Goal: Transaction & Acquisition: Purchase product/service

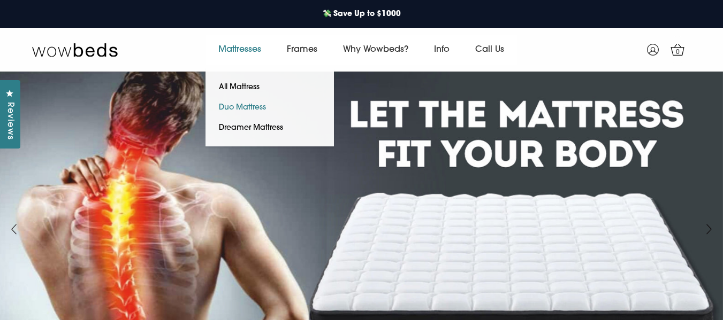
click at [238, 106] on link "Duo Mattress" at bounding box center [242, 108] width 74 height 20
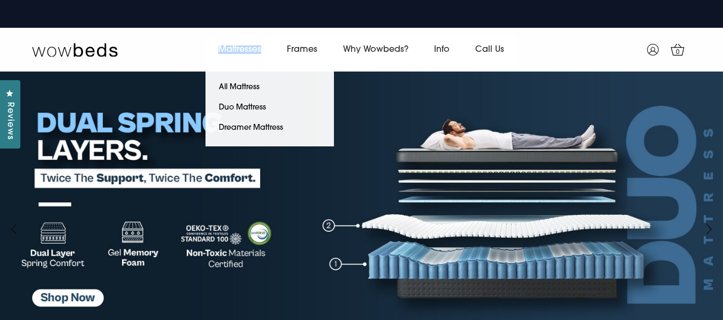
drag, startPoint x: 204, startPoint y: 35, endPoint x: 271, endPoint y: 50, distance: 69.2
click at [271, 50] on div "Mattresses All Mattress Duo Mattress Dreamer Mattress Frames" at bounding box center [361, 50] width 439 height 30
copy link "Mattresses"
